Goal: Information Seeking & Learning: Understand process/instructions

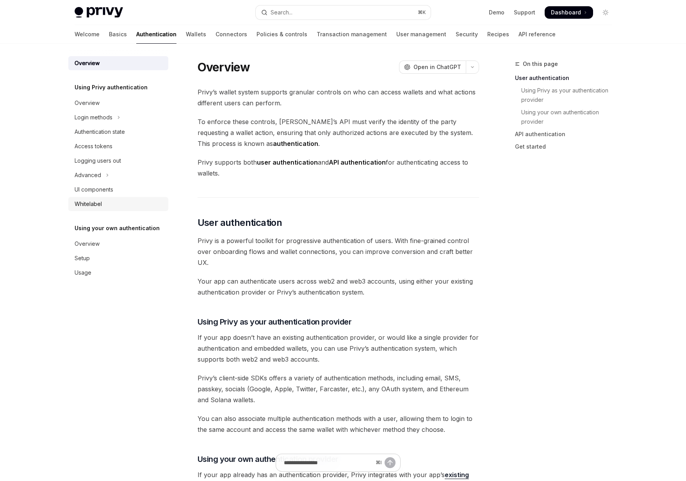
click at [96, 201] on div "Whitelabel" at bounding box center [88, 203] width 27 height 9
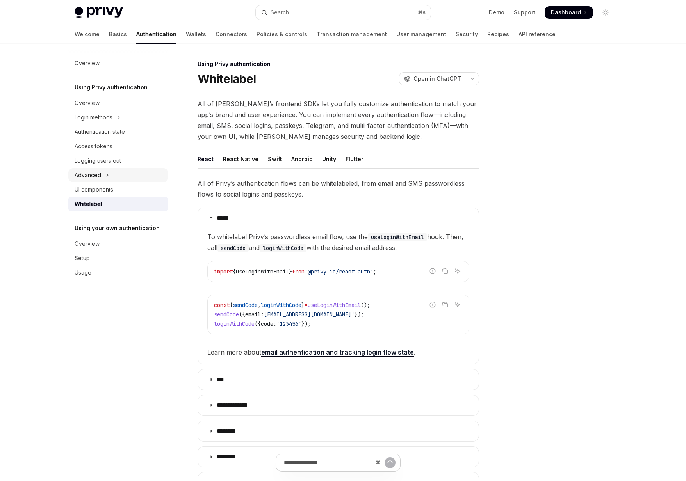
click at [100, 174] on div "Advanced" at bounding box center [88, 175] width 27 height 9
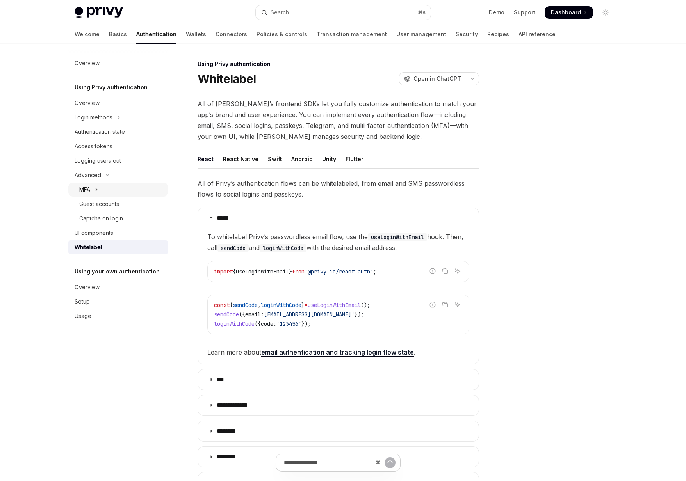
click at [97, 192] on icon "Toggle MFA section" at bounding box center [96, 189] width 3 height 9
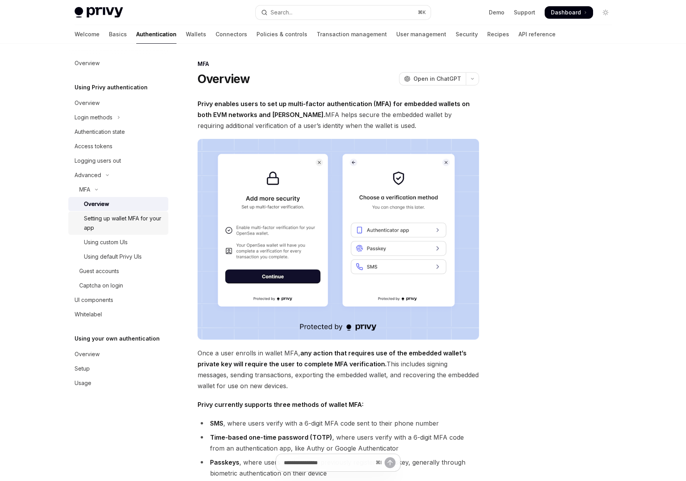
click at [101, 227] on div "Setting up wallet MFA for your app" at bounding box center [124, 223] width 80 height 19
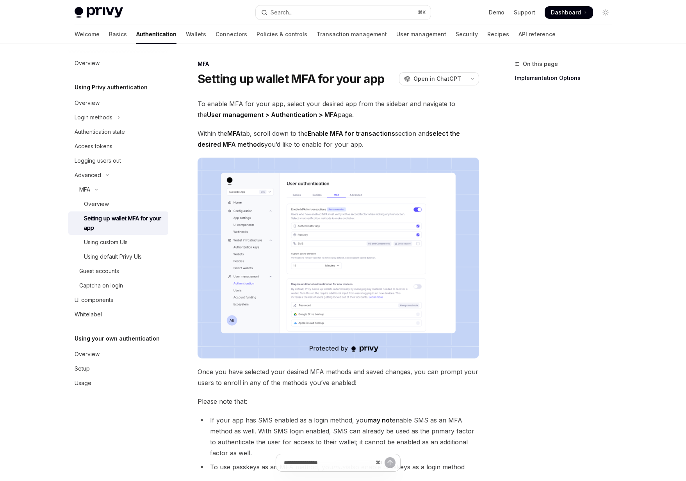
scroll to position [171, 0]
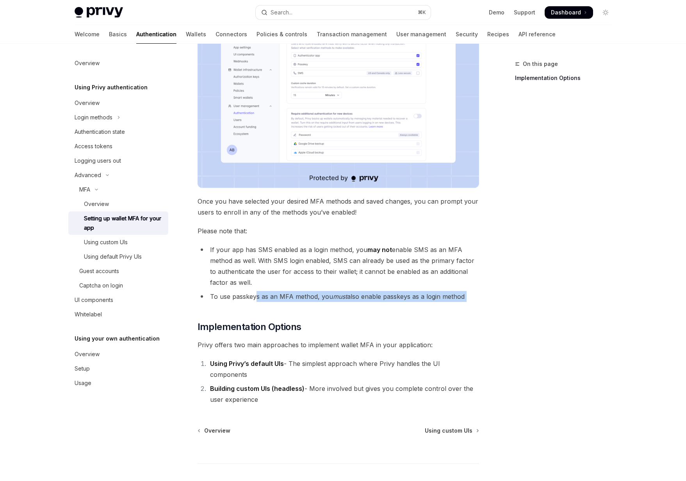
drag, startPoint x: 256, startPoint y: 294, endPoint x: 437, endPoint y: 309, distance: 181.4
click at [437, 309] on div "To enable MFA for your app, select your desired app from the sidebar and naviga…" at bounding box center [337, 166] width 281 height 477
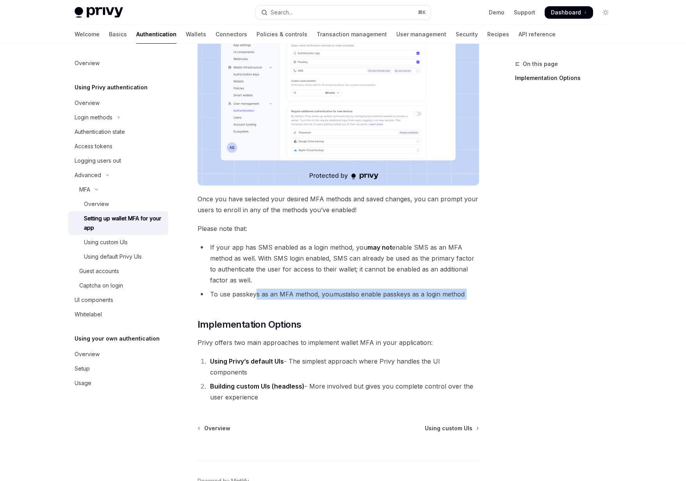
scroll to position [174, 0]
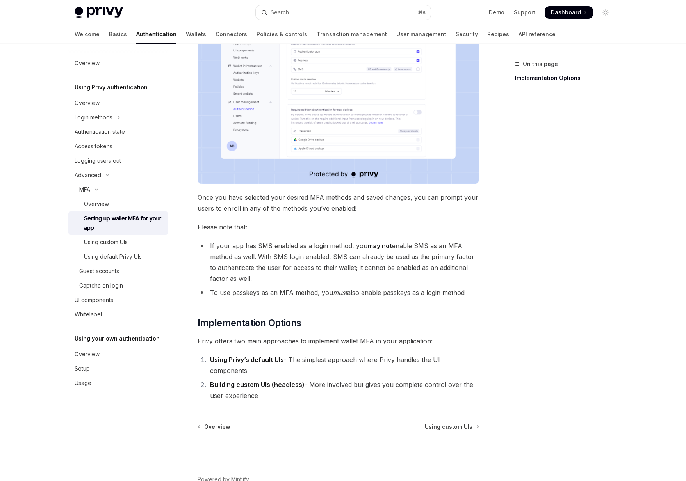
click at [453, 297] on li "To use passkeys as an MFA method, you must also enable passkeys as a login meth…" at bounding box center [337, 292] width 281 height 11
drag, startPoint x: 454, startPoint y: 297, endPoint x: 363, endPoint y: 297, distance: 90.2
click at [363, 297] on li "To use passkeys as an MFA method, you must also enable passkeys as a login meth…" at bounding box center [337, 292] width 281 height 11
click at [279, 291] on li "To use passkeys as an MFA method, you must also enable passkeys as a login meth…" at bounding box center [337, 292] width 281 height 11
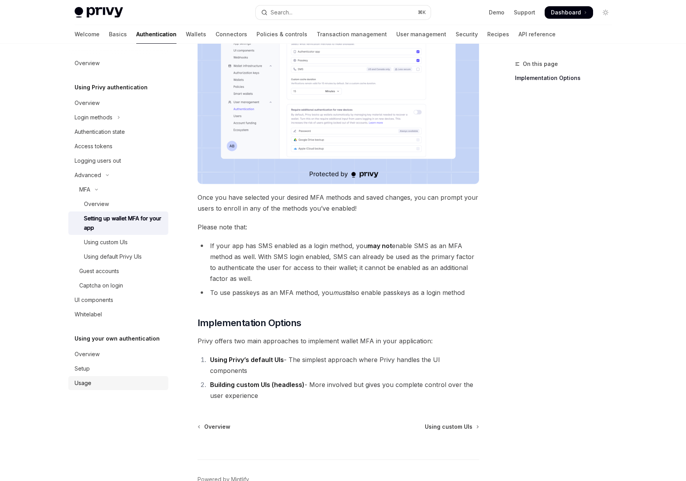
click at [85, 387] on div "Usage" at bounding box center [83, 383] width 17 height 9
type textarea "*"
